Goal: Check status: Check status

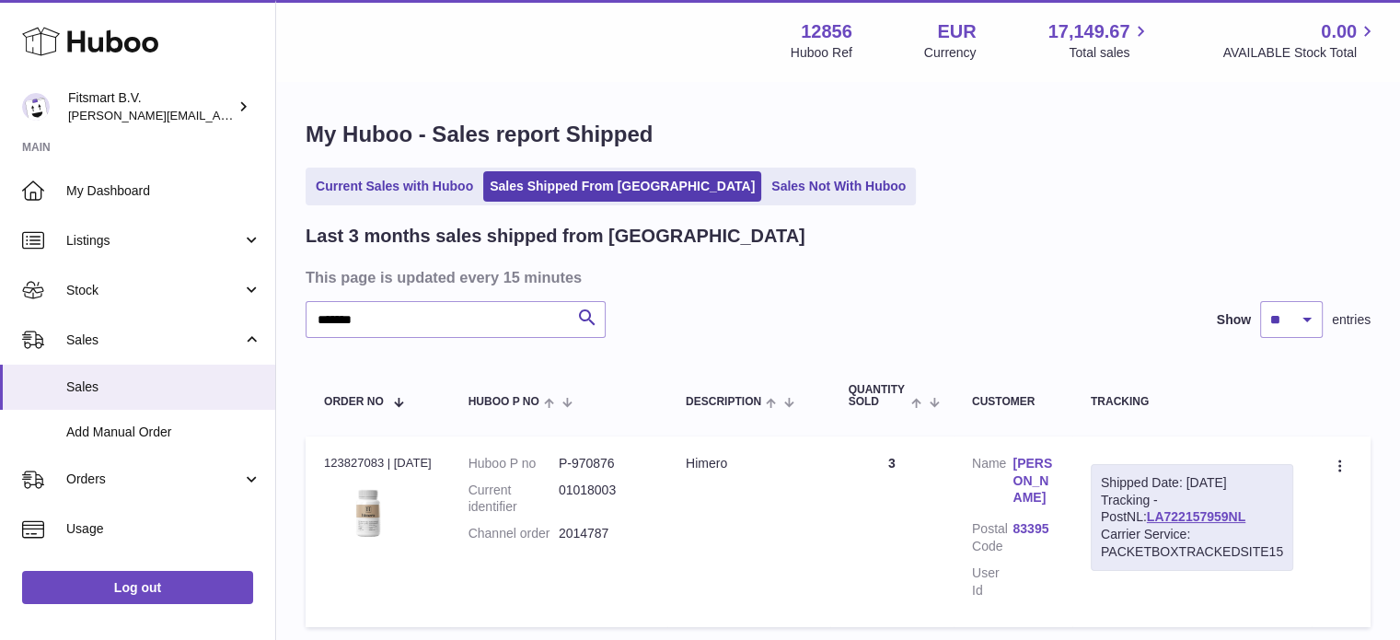
click at [116, 53] on icon at bounding box center [90, 41] width 136 height 37
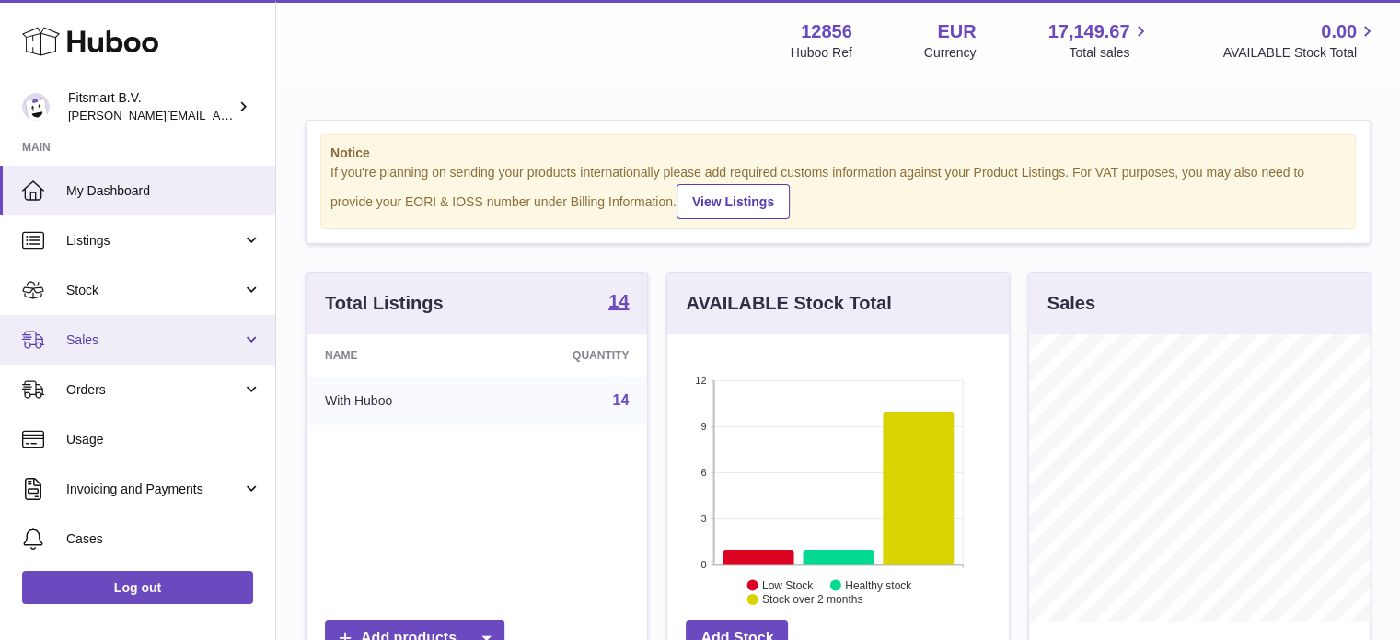
click at [185, 342] on span "Sales" at bounding box center [154, 339] width 176 height 17
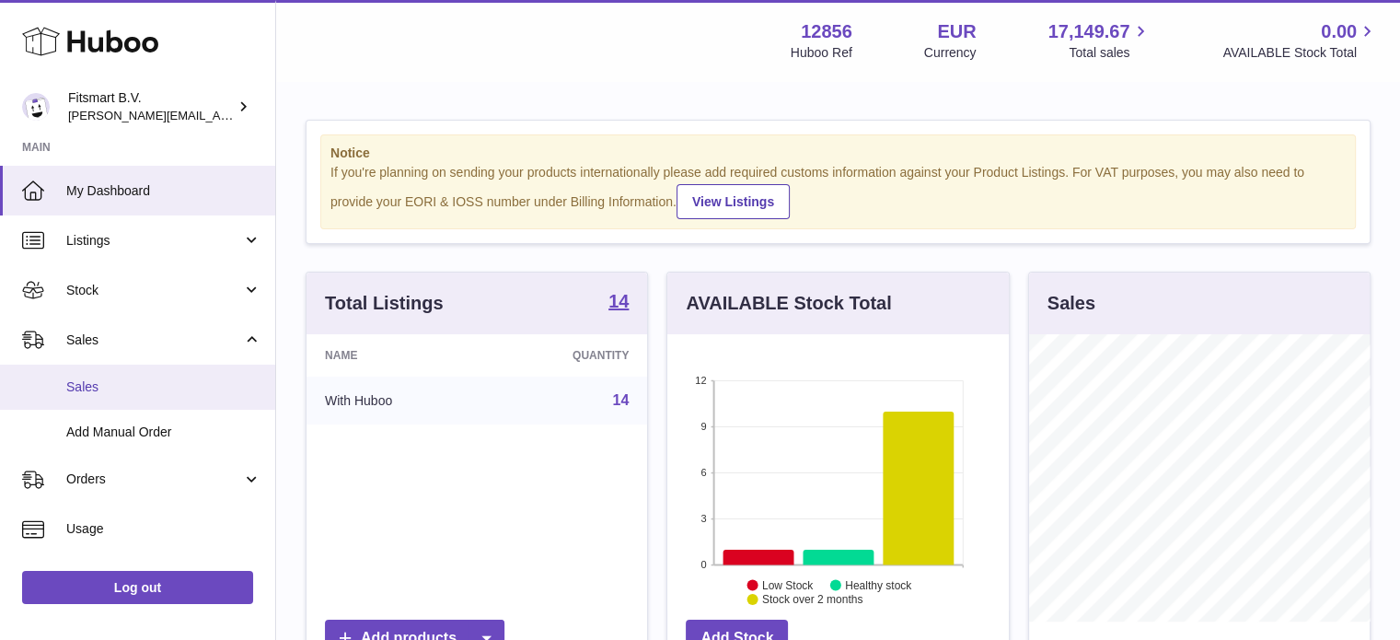
click at [179, 373] on link "Sales" at bounding box center [137, 387] width 275 height 45
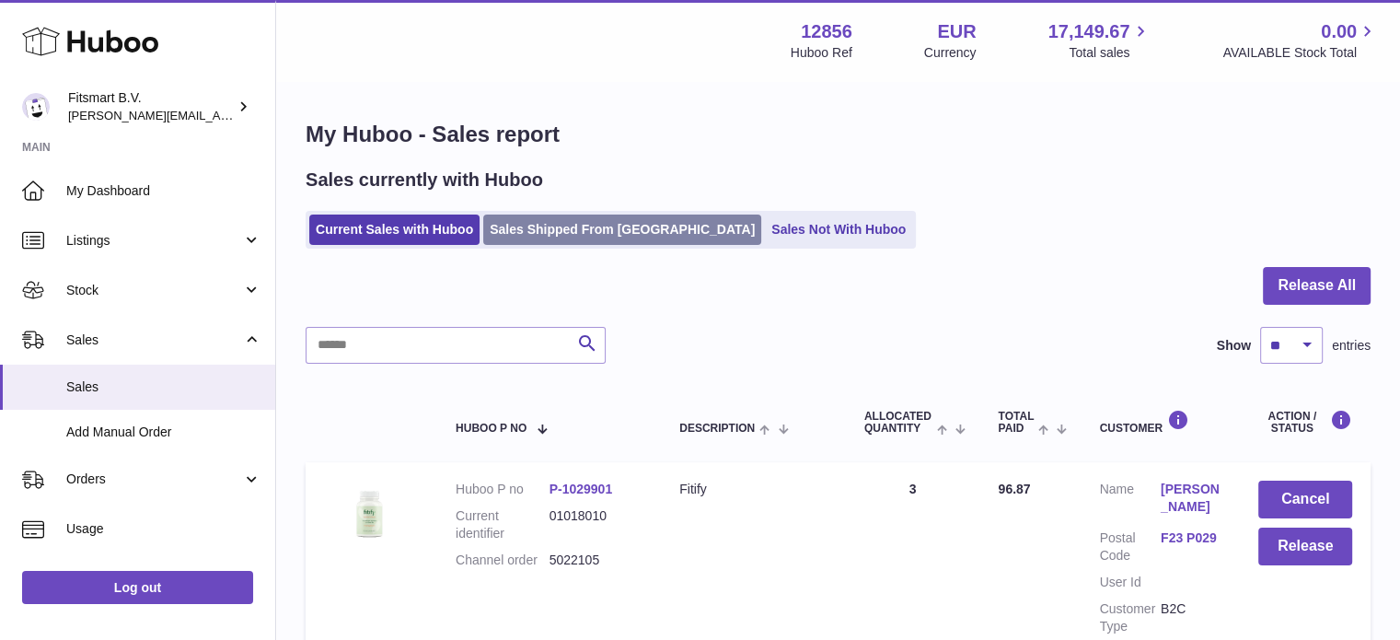
click at [552, 244] on link "Sales Shipped From [GEOGRAPHIC_DATA]" at bounding box center [622, 230] width 278 height 30
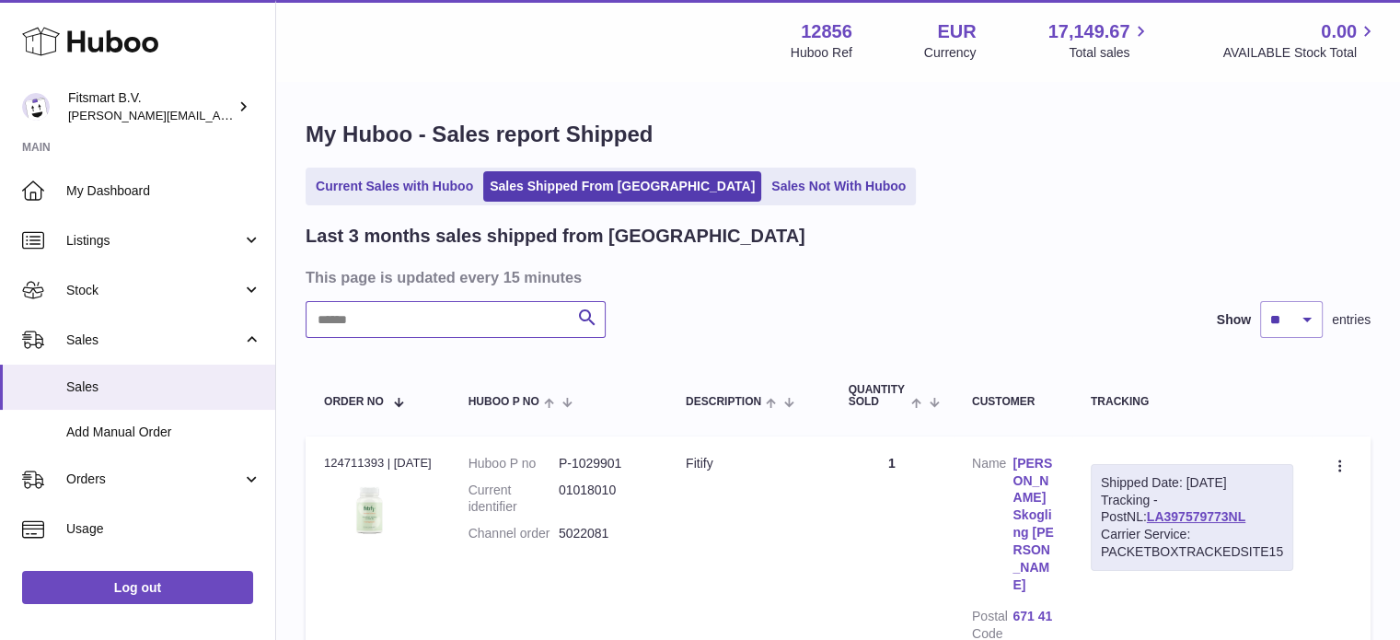
click at [475, 337] on input "text" at bounding box center [456, 319] width 300 height 37
paste input "*******"
type input "*******"
click at [1147, 521] on link "LA737390144NL" at bounding box center [1196, 516] width 99 height 15
click at [1195, 515] on link "LA737390144NL" at bounding box center [1196, 516] width 99 height 15
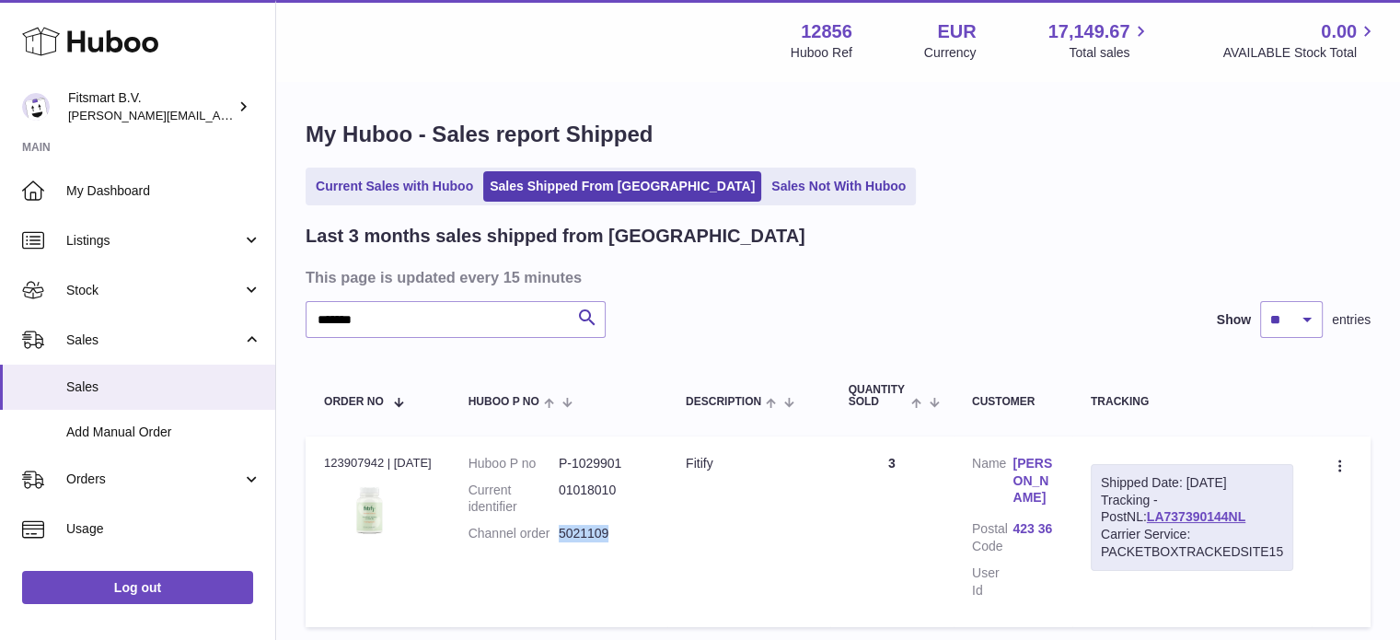
drag, startPoint x: 644, startPoint y: 529, endPoint x: 562, endPoint y: 538, distance: 81.4
click at [562, 538] on dd "5021109" at bounding box center [604, 533] width 90 height 17
copy dd "5021109"
click at [1038, 480] on link "[PERSON_NAME]" at bounding box center [1033, 481] width 41 height 52
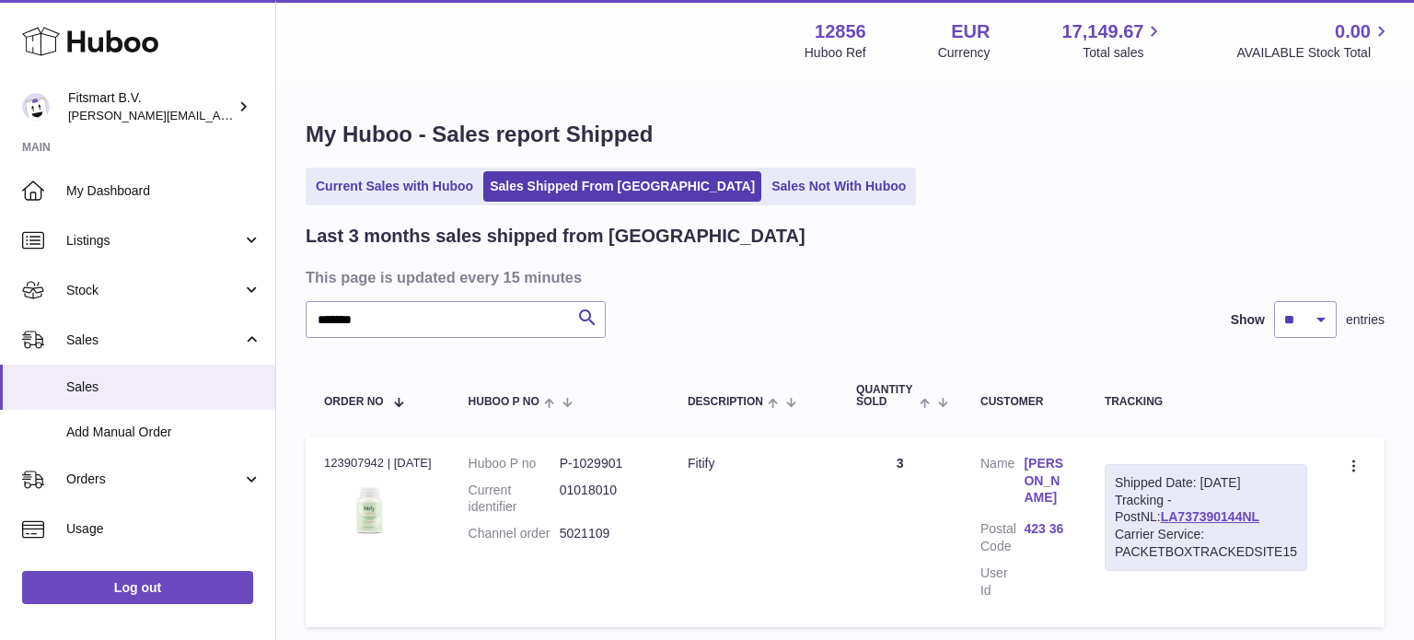
click at [1027, 360] on div at bounding box center [707, 320] width 1414 height 640
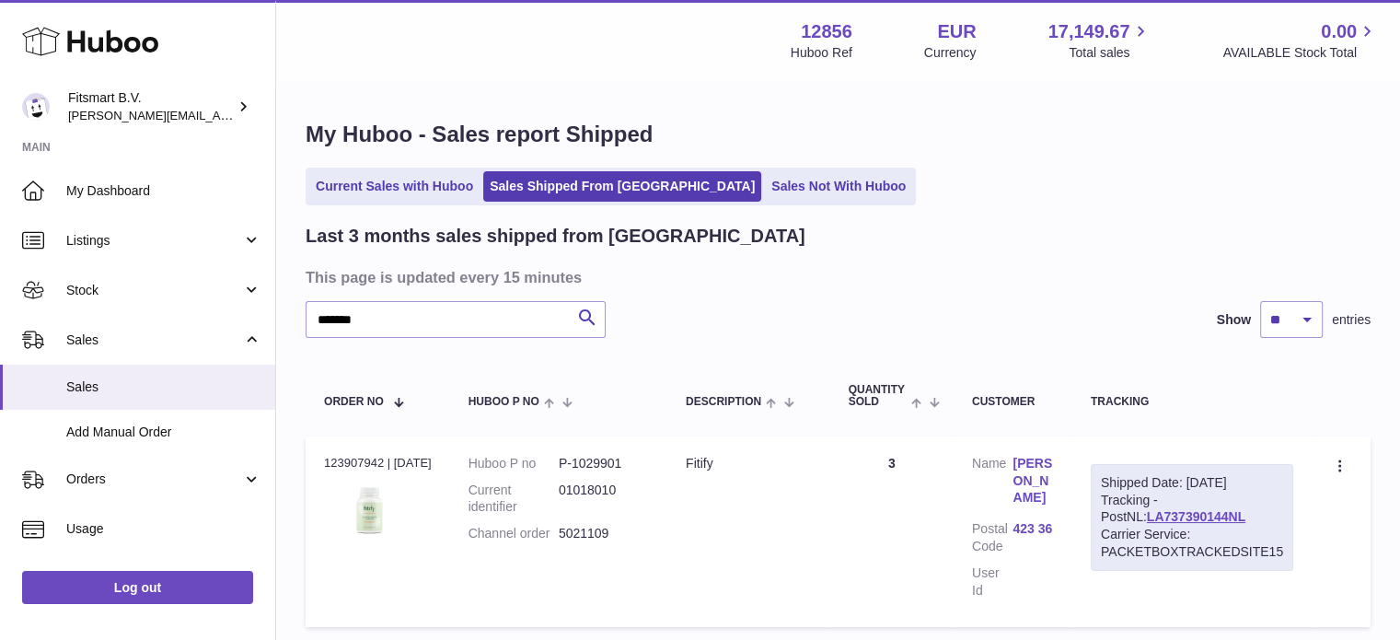
click at [1036, 492] on link "[PERSON_NAME]" at bounding box center [1033, 481] width 41 height 52
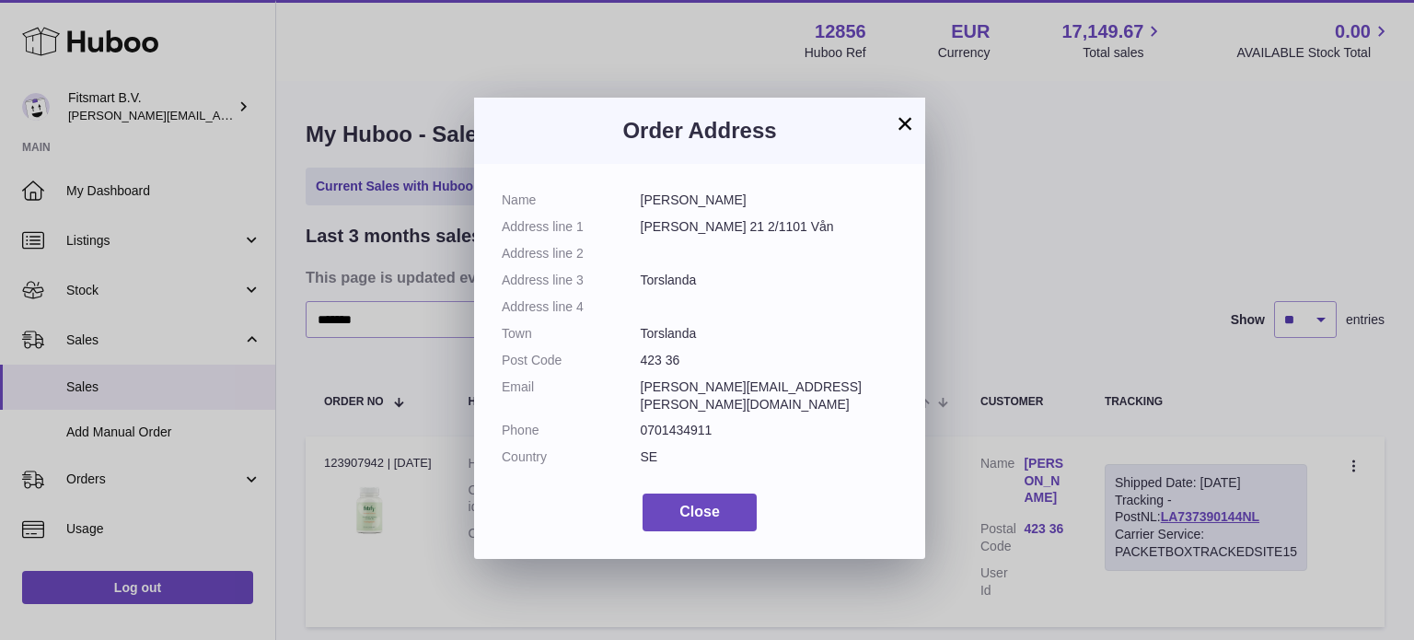
click at [1075, 269] on div "× Order Address Name [PERSON_NAME] Address line 1 [PERSON_NAME] 21 2/1101 Vån A…" at bounding box center [707, 320] width 1414 height 640
